Goal: Task Accomplishment & Management: Manage account settings

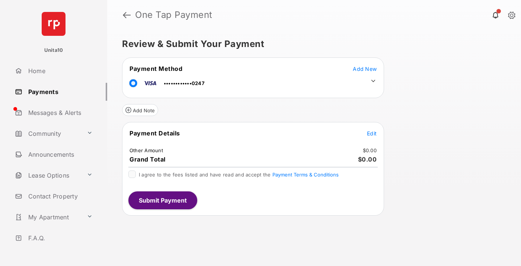
click at [372, 133] on span "Edit" at bounding box center [372, 133] width 10 height 6
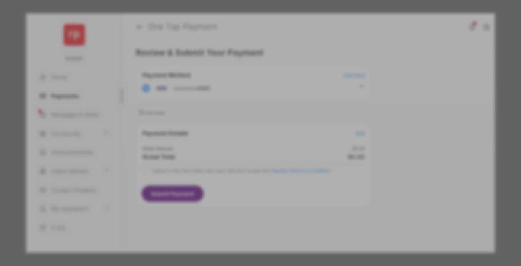
click at [247, 120] on div "Other Amount" at bounding box center [247, 126] width 121 height 13
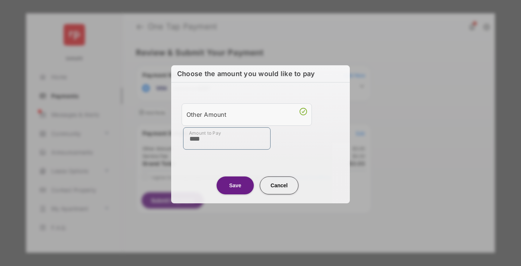
type input "****"
click at [235, 185] on button "Save" at bounding box center [235, 185] width 37 height 18
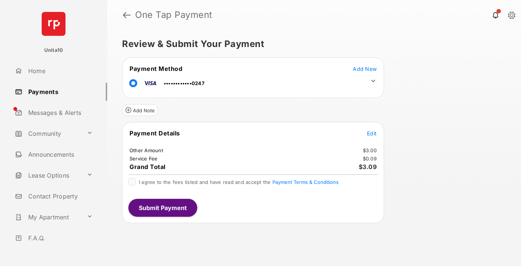
click at [374, 81] on icon at bounding box center [373, 80] width 7 height 7
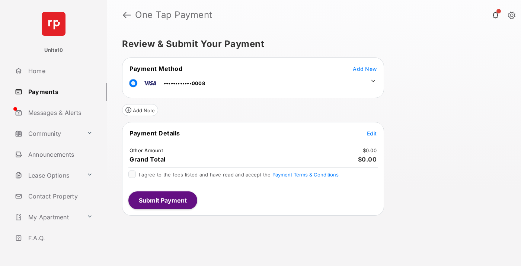
click at [372, 133] on span "Edit" at bounding box center [372, 133] width 10 height 6
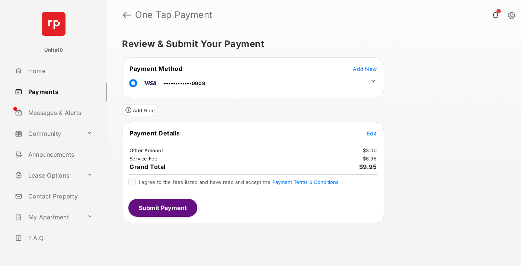
click at [374, 81] on icon at bounding box center [373, 80] width 7 height 7
